Goal: Task Accomplishment & Management: Manage account settings

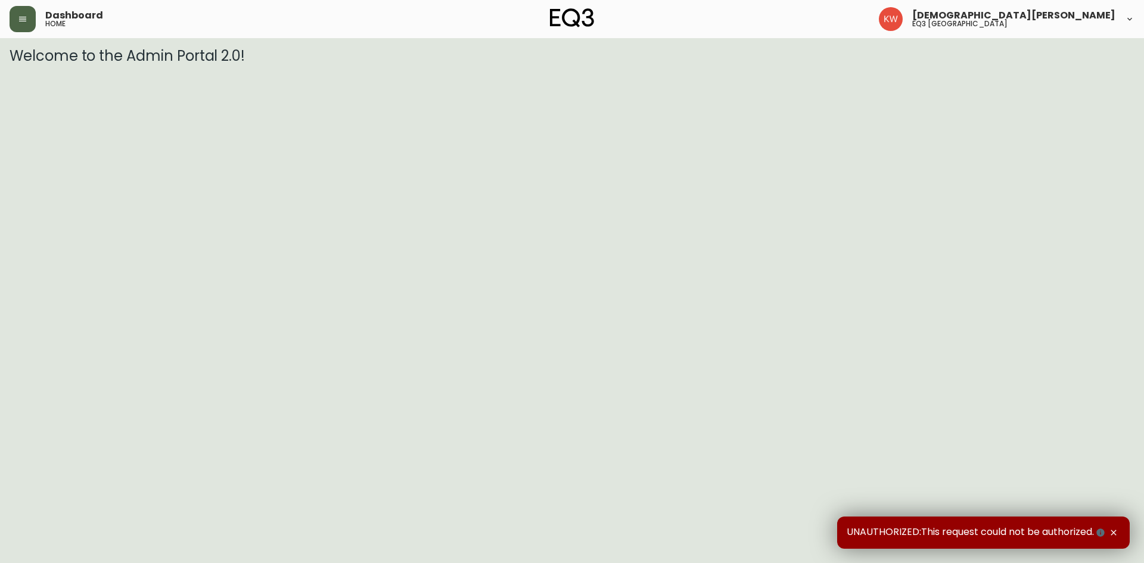
click at [27, 17] on icon "button" at bounding box center [23, 19] width 10 height 10
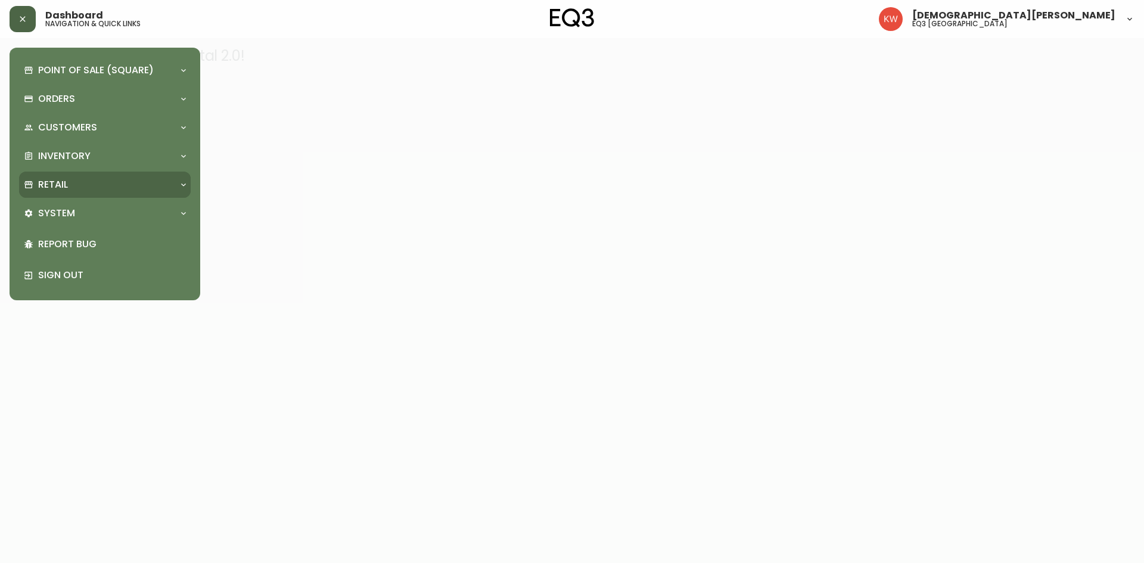
click at [172, 181] on div "Retail" at bounding box center [99, 184] width 150 height 13
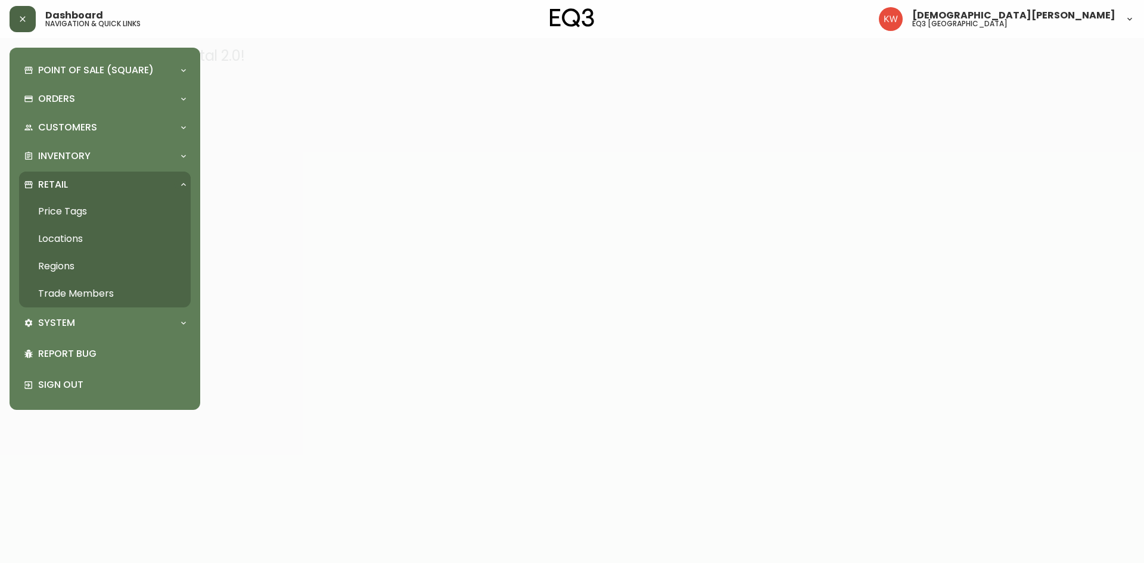
click at [134, 289] on link "Trade Members" at bounding box center [105, 293] width 172 height 27
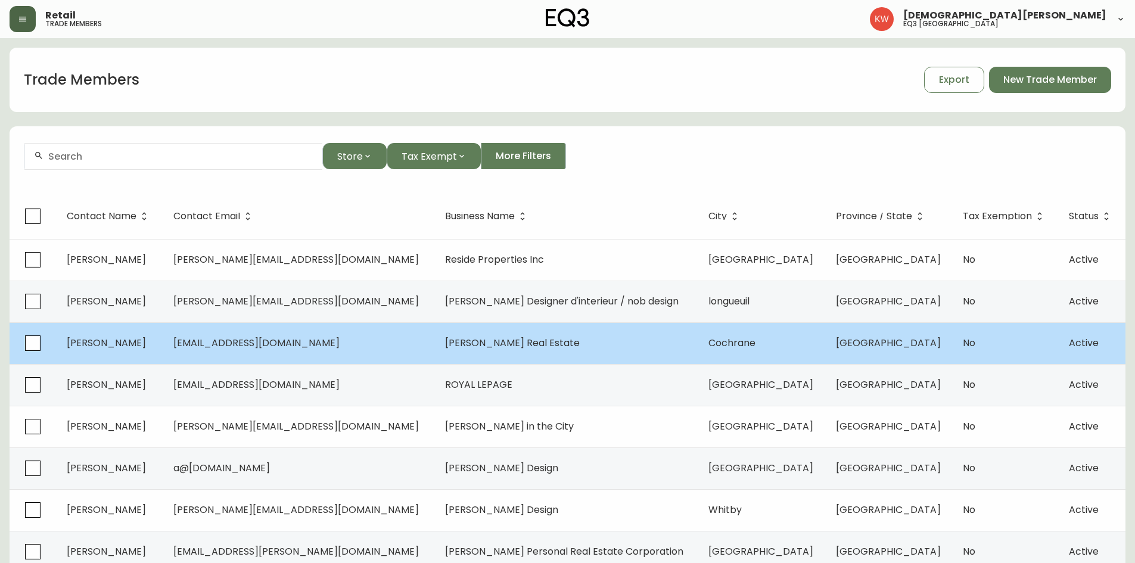
click at [220, 344] on span "[EMAIL_ADDRESS][DOMAIN_NAME]" at bounding box center [256, 343] width 166 height 14
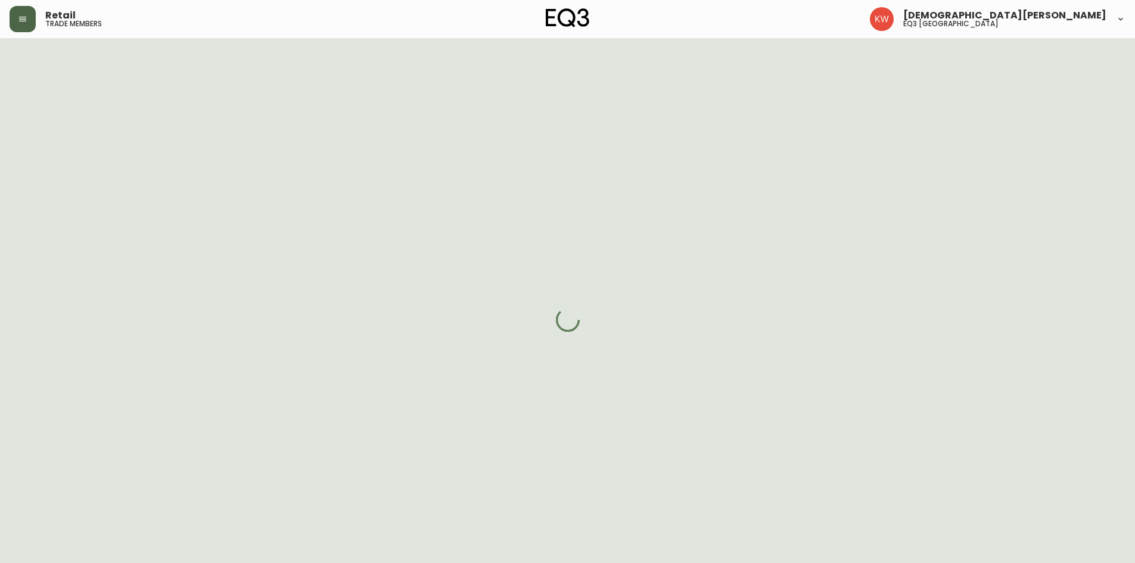
select select "AB"
select select "CA"
select select "CA_EN"
select select "Other"
select select "Real Estate Agent"
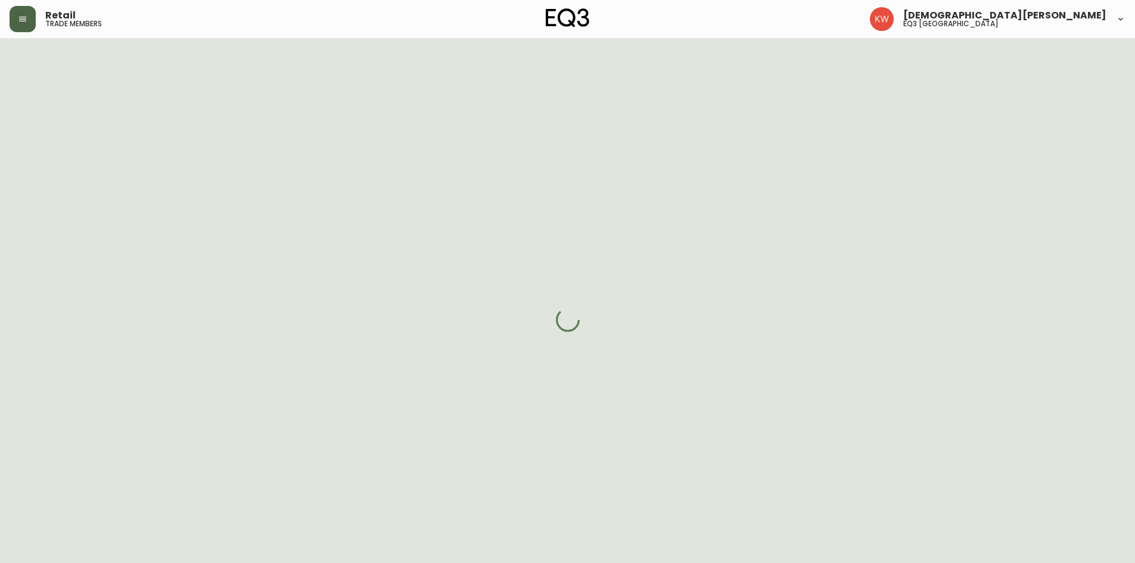
select select "cjw10z96m00006gs08l3o91tv"
select select "false"
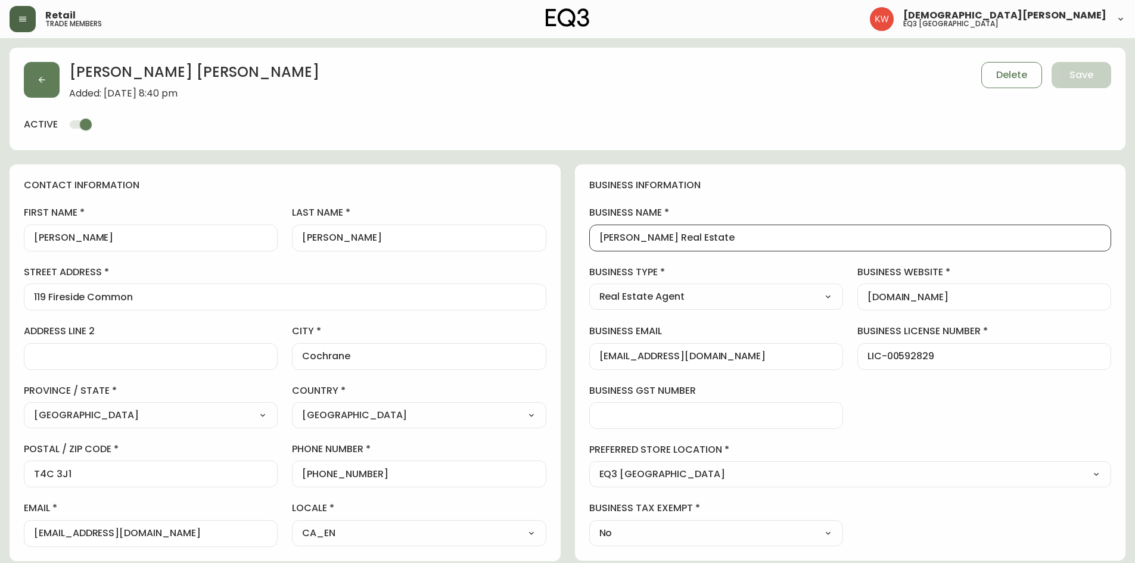
drag, startPoint x: 742, startPoint y: 239, endPoint x: 579, endPoint y: 236, distance: 163.3
click at [579, 236] on div "business information business name [PERSON_NAME] Real Estate business type Real…" at bounding box center [850, 362] width 551 height 396
drag, startPoint x: 91, startPoint y: 239, endPoint x: 15, endPoint y: 243, distance: 75.7
click at [15, 243] on div "contact information first name [PERSON_NAME] last name [PERSON_NAME][GEOGRAPHIC…" at bounding box center [285, 362] width 551 height 397
